Goal: Task Accomplishment & Management: Use online tool/utility

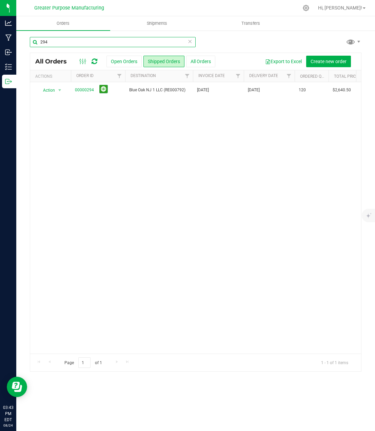
drag, startPoint x: 57, startPoint y: 43, endPoint x: 23, endPoint y: 44, distance: 34.3
click at [23, 44] on div "294 All Orders Open Orders Shipped Orders All Orders Export to Excel Create new…" at bounding box center [195, 204] width 359 height 349
drag, startPoint x: 54, startPoint y: 42, endPoint x: 24, endPoint y: 41, distance: 29.5
click at [24, 41] on div "200 All Orders Open Orders Shipped Orders All Orders Export to Excel Create new…" at bounding box center [195, 204] width 359 height 349
paste input "327"
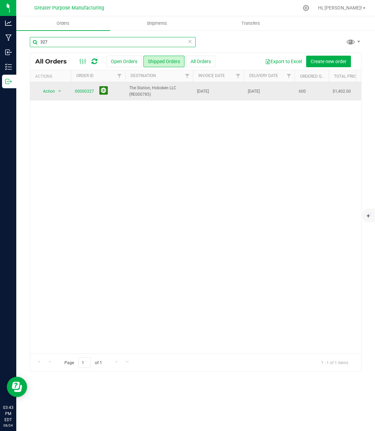
type input "327"
click at [102, 91] on button at bounding box center [103, 90] width 8 height 8
click at [84, 91] on link "00000327" at bounding box center [84, 91] width 19 height 6
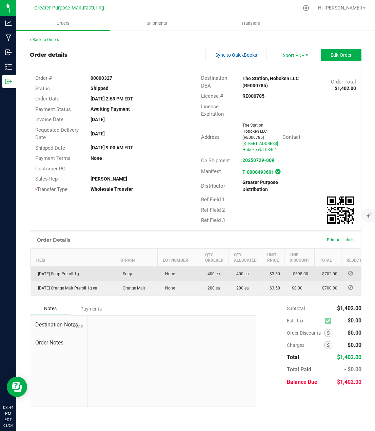
drag, startPoint x: 82, startPoint y: 280, endPoint x: 34, endPoint y: 280, distance: 47.9
click at [34, 280] on td "[DATE] Soap Preroll 1g" at bounding box center [73, 273] width 85 height 15
copy span "[DATE] Soap Preroll 1g"
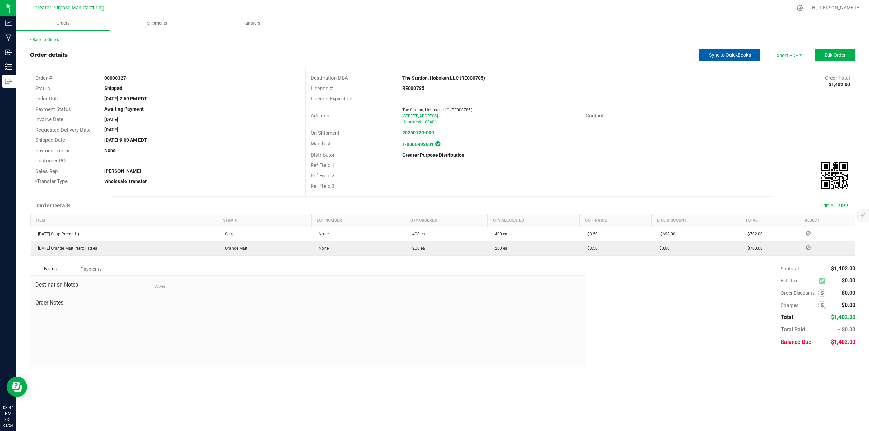
click at [375, 55] on span "Sync to QuickBooks" at bounding box center [730, 54] width 42 height 5
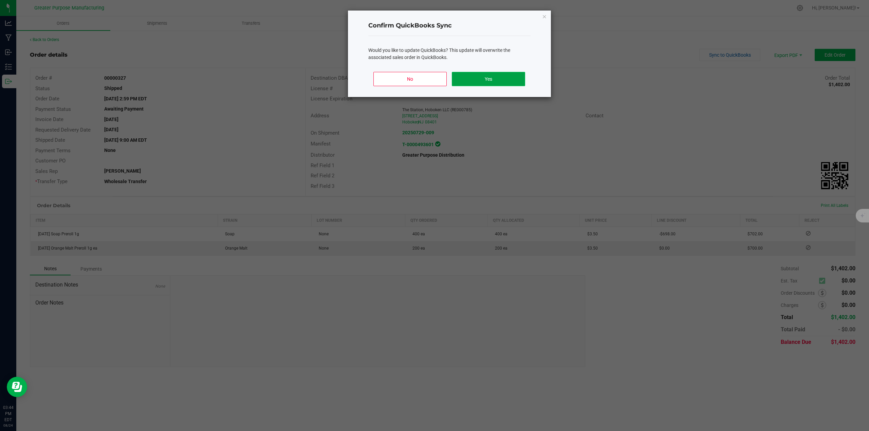
click at [375, 76] on button "Yes" at bounding box center [488, 79] width 73 height 14
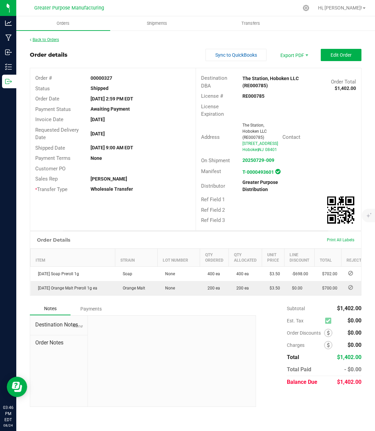
click at [50, 39] on link "Back to Orders" at bounding box center [44, 39] width 29 height 5
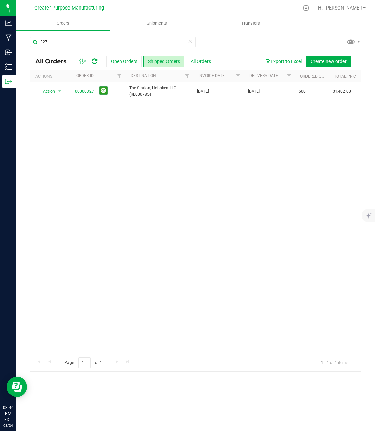
click at [191, 42] on icon at bounding box center [190, 41] width 5 height 8
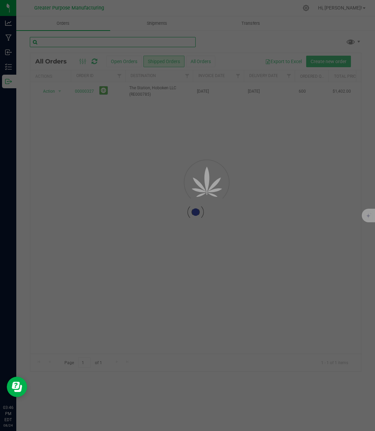
click at [149, 40] on input "text" at bounding box center [113, 42] width 166 height 10
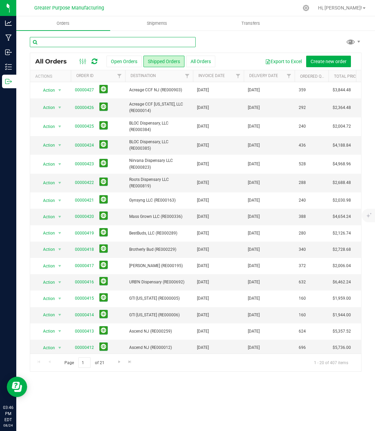
paste input "275"
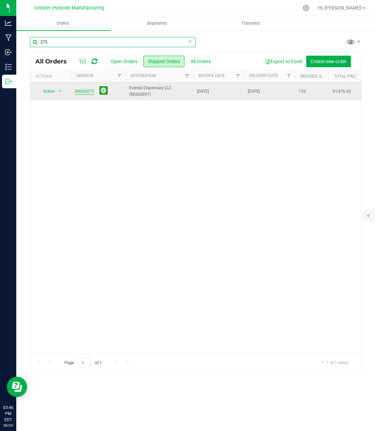
type input "275"
click at [88, 93] on link "00000275" at bounding box center [84, 91] width 19 height 6
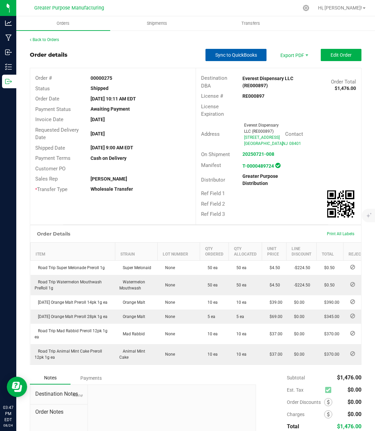
click at [226, 55] on span "Sync to QuickBooks" at bounding box center [237, 54] width 42 height 5
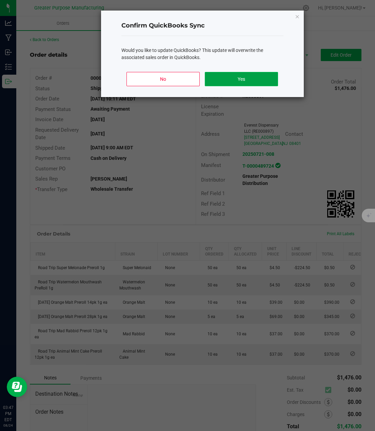
click at [232, 78] on button "Yes" at bounding box center [241, 79] width 73 height 14
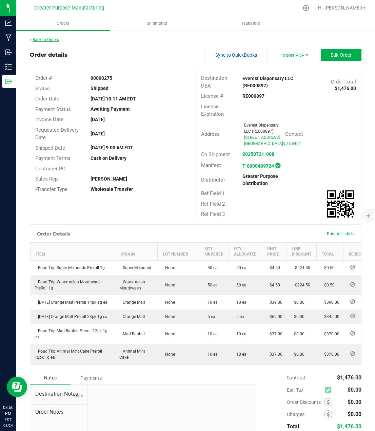
click at [50, 38] on link "Back to Orders" at bounding box center [44, 39] width 29 height 5
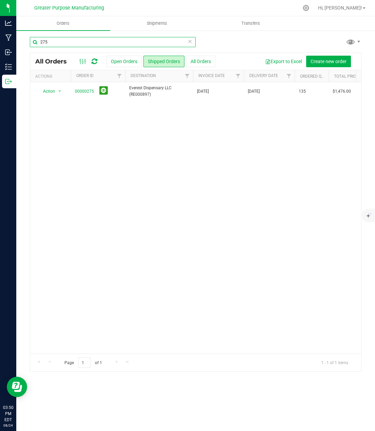
drag, startPoint x: 53, startPoint y: 41, endPoint x: 35, endPoint y: 41, distance: 18.7
click at [35, 41] on input "275" at bounding box center [113, 42] width 166 height 10
paste input "6"
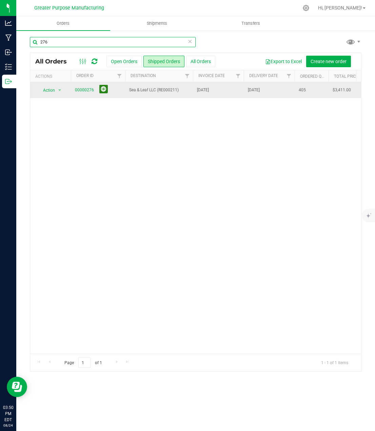
type input "276"
click at [105, 88] on button at bounding box center [103, 89] width 8 height 8
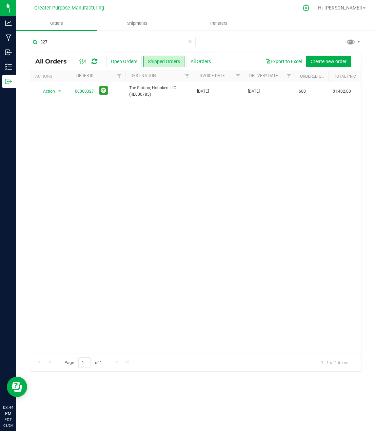
click at [310, 8] on icon at bounding box center [306, 7] width 7 height 7
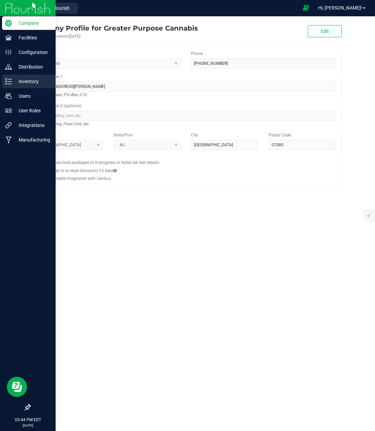
click at [25, 80] on p "Inventory" at bounding box center [32, 81] width 41 height 8
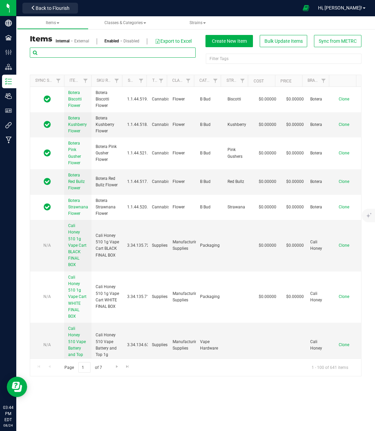
click at [138, 51] on input "text" at bounding box center [113, 53] width 166 height 10
paste input "[DATE] Soap Preroll 1g"
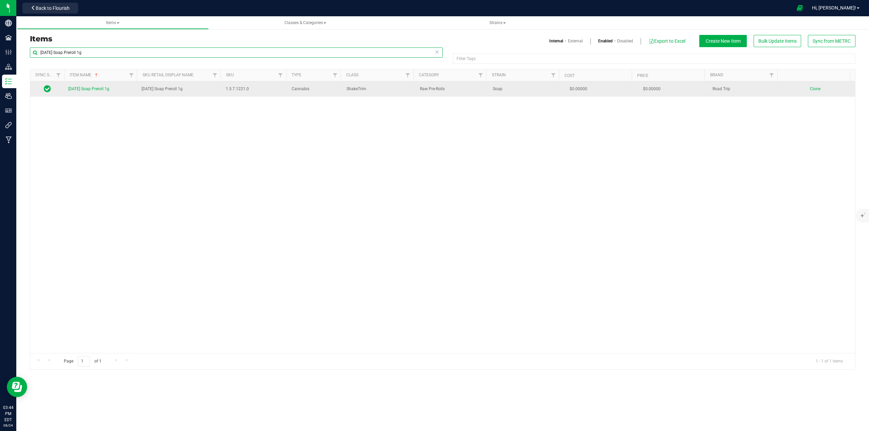
type input "[DATE] Soap Preroll 1g"
click at [91, 89] on span "[DATE] Soap Preroll 1g" at bounding box center [88, 89] width 41 height 5
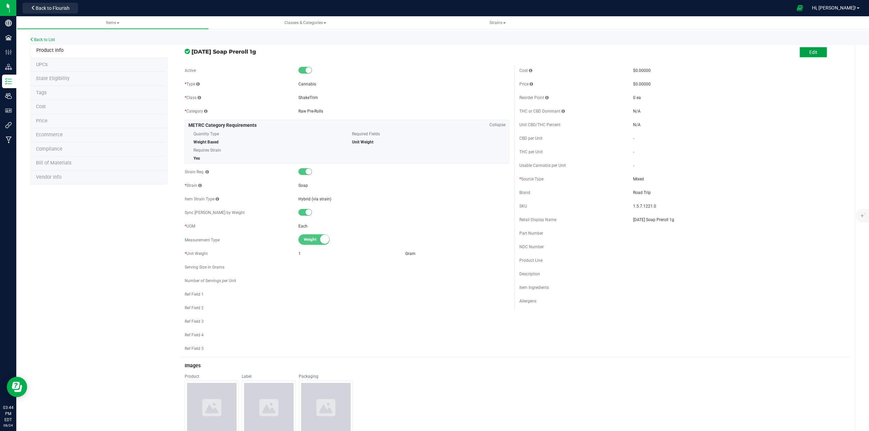
click at [375, 55] on span "Edit" at bounding box center [813, 52] width 8 height 5
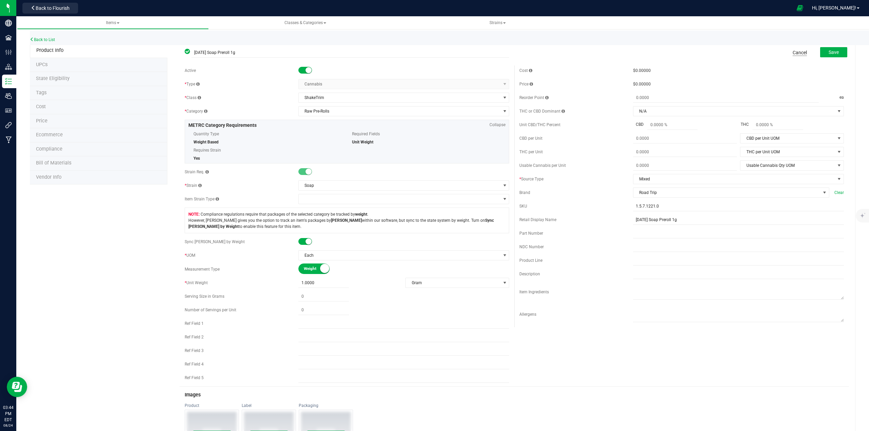
click at [375, 51] on link "Cancel" at bounding box center [800, 52] width 14 height 7
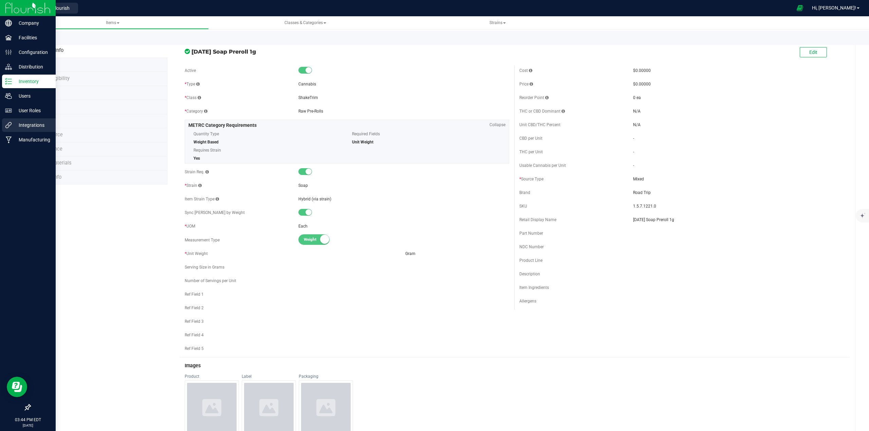
click at [27, 126] on p "Integrations" at bounding box center [32, 125] width 41 height 8
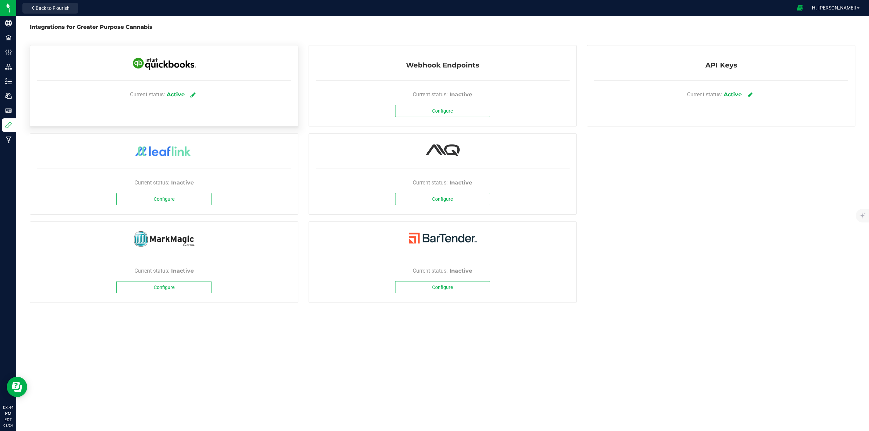
click at [190, 93] on link at bounding box center [192, 95] width 11 height 12
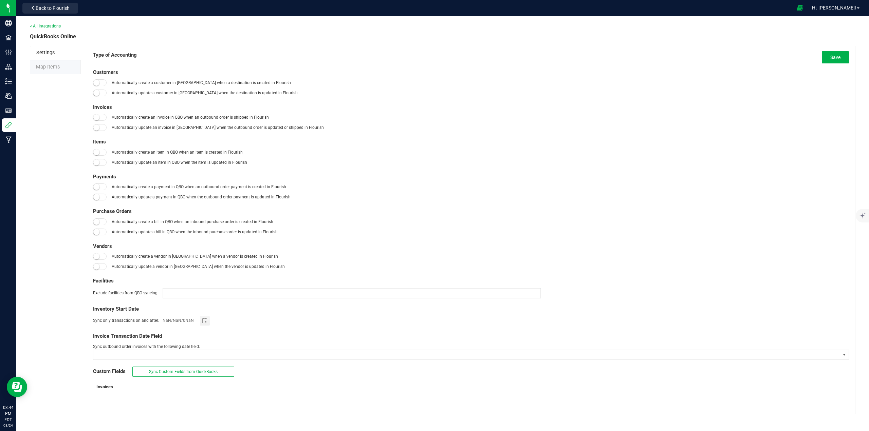
type input "[DATE]"
click at [52, 67] on span "Map Items" at bounding box center [48, 67] width 24 height 6
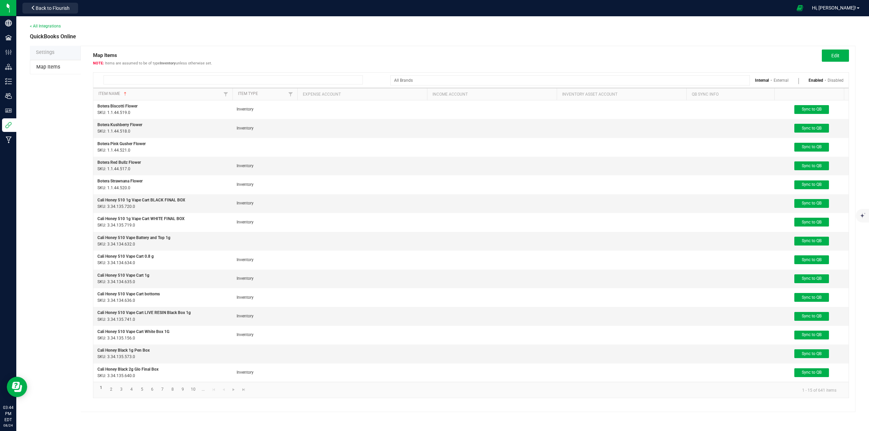
click at [176, 81] on input at bounding box center [233, 79] width 259 height 9
paste input "[DATE] Soap Preroll 1g"
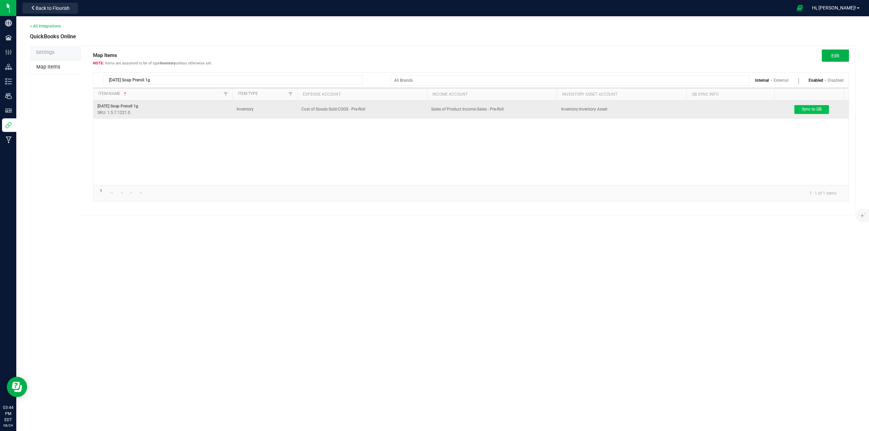
type input "[DATE] Soap Preroll 1g"
click at [375, 111] on span "Sync to QB" at bounding box center [812, 109] width 20 height 5
